Goal: Check status: Check status

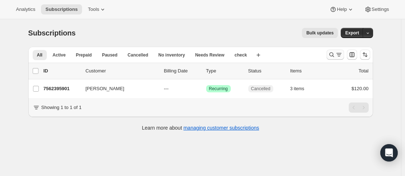
click at [332, 55] on icon "Search and filter results" at bounding box center [331, 54] width 7 height 7
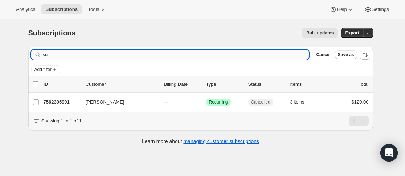
type input "s"
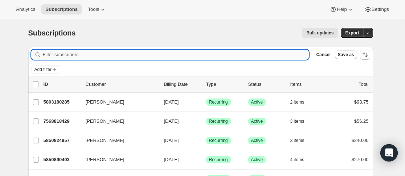
click at [141, 58] on input "Filter subscribers" at bounding box center [176, 55] width 266 height 10
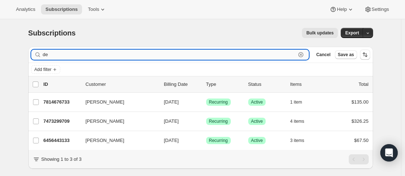
type input "d"
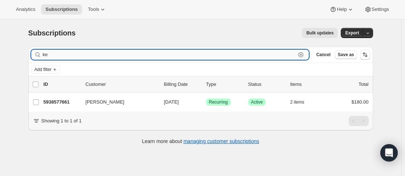
type input "k"
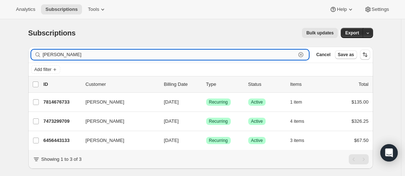
drag, startPoint x: 61, startPoint y: 57, endPoint x: 52, endPoint y: 54, distance: 9.1
click at [53, 55] on input "[PERSON_NAME]" at bounding box center [169, 55] width 253 height 10
type input "d"
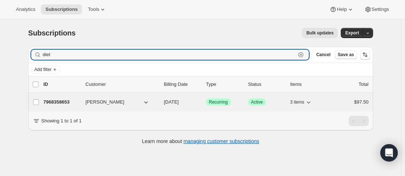
type input "diet"
click at [82, 106] on div "7968358653 [PERSON_NAME] [DATE] Success Recurring Success Active 3 items $97.50" at bounding box center [206, 102] width 325 height 10
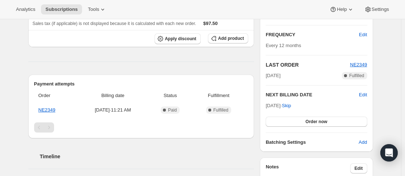
scroll to position [36, 0]
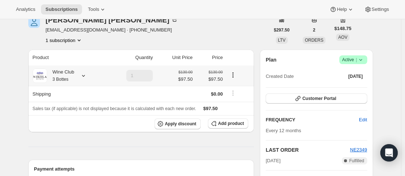
click at [87, 74] on icon at bounding box center [83, 75] width 7 height 7
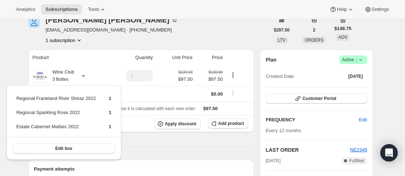
click at [226, 43] on div "[PERSON_NAME] [EMAIL_ADDRESS][DOMAIN_NAME] · [PHONE_NUMBER] 1 subscription" at bounding box center [148, 30] width 241 height 28
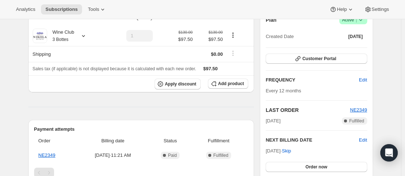
scroll to position [109, 0]
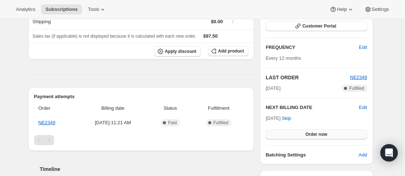
click at [322, 132] on span "Order now" at bounding box center [316, 135] width 22 height 6
click at [322, 132] on span "Click to confirm" at bounding box center [316, 135] width 33 height 6
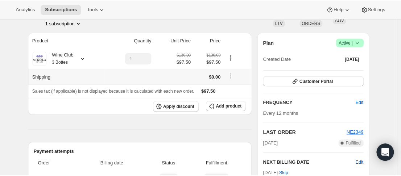
scroll to position [0, 0]
